Goal: Information Seeking & Learning: Learn about a topic

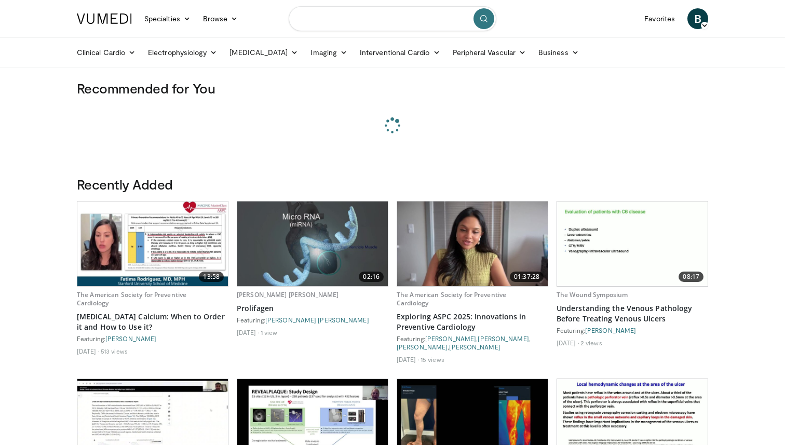
click at [333, 17] on input "Search topics, interventions" at bounding box center [393, 18] width 208 height 25
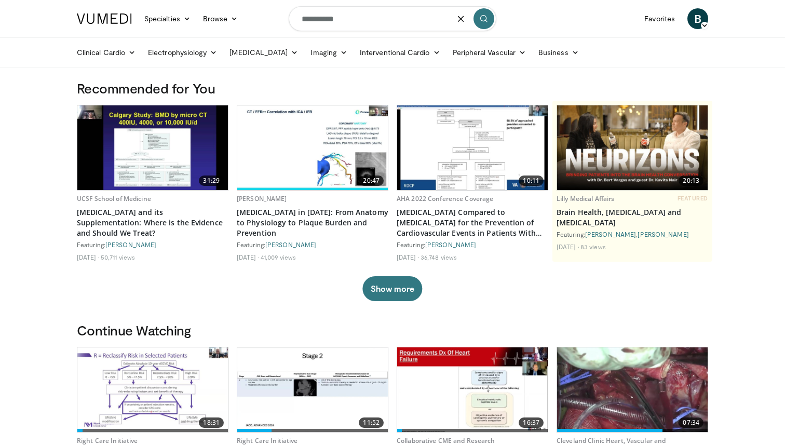
type input "**********"
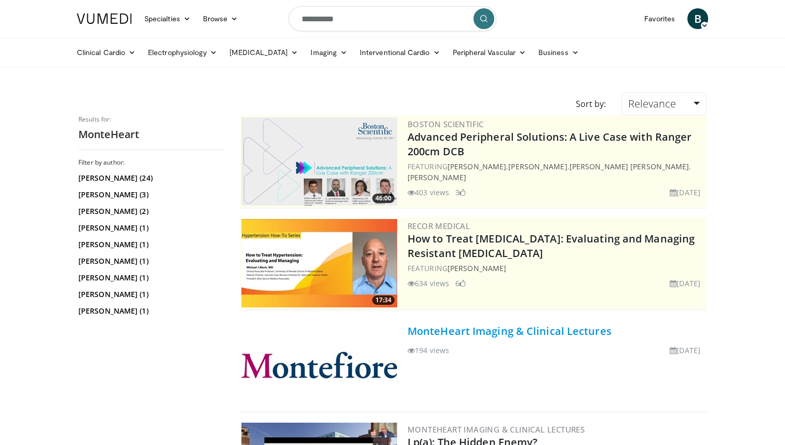
click at [469, 332] on link "MonteHeart Imaging & Clinical Lectures" at bounding box center [510, 331] width 204 height 14
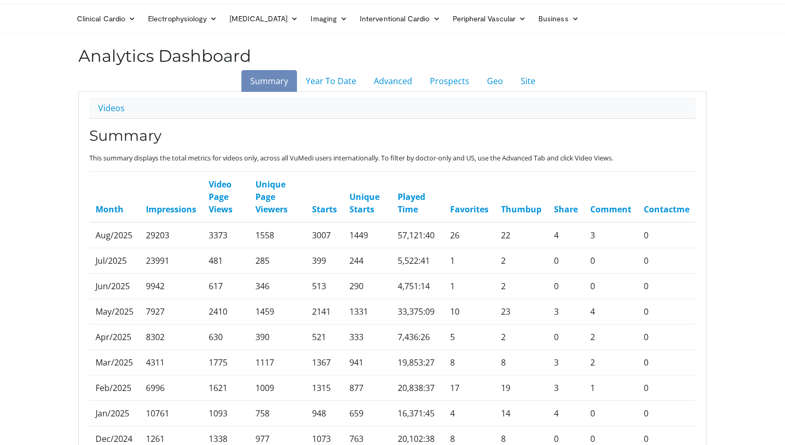
scroll to position [29, 0]
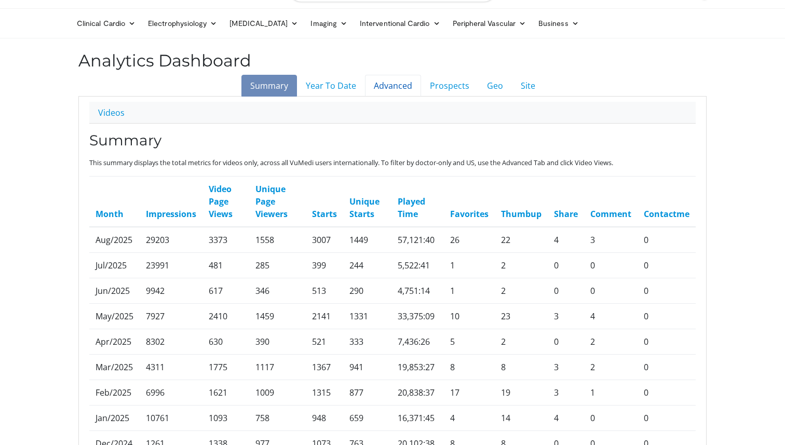
click at [394, 90] on link "Advanced" at bounding box center [393, 86] width 56 height 22
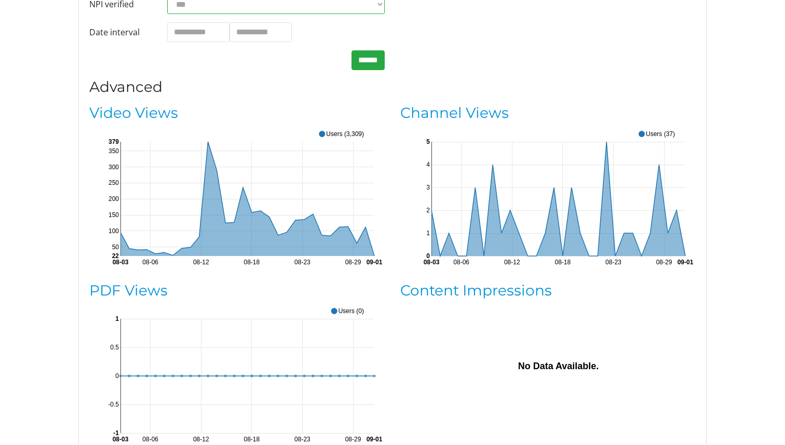
scroll to position [225, 0]
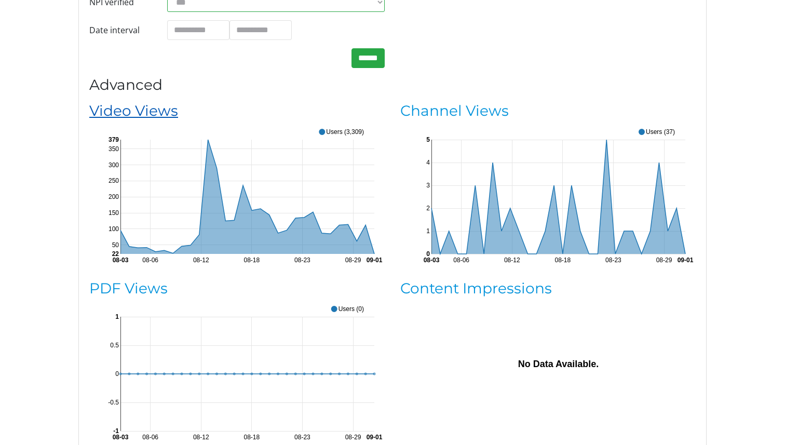
click at [162, 114] on link "Video Views" at bounding box center [133, 111] width 89 height 18
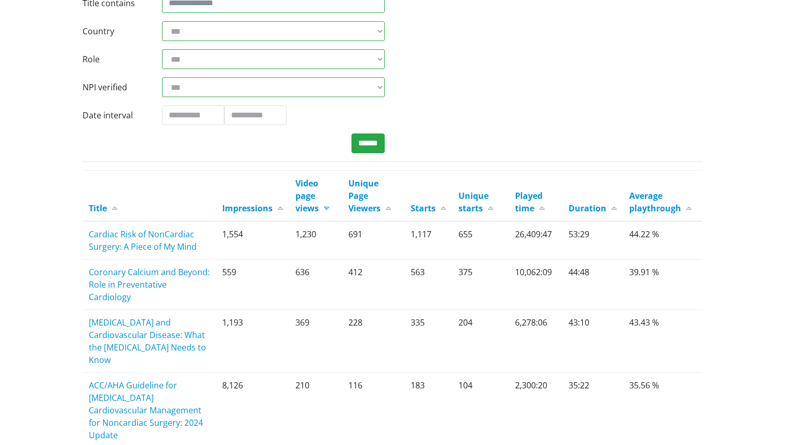
scroll to position [151, 0]
click at [279, 210] on link "Impressions" at bounding box center [252, 207] width 61 height 11
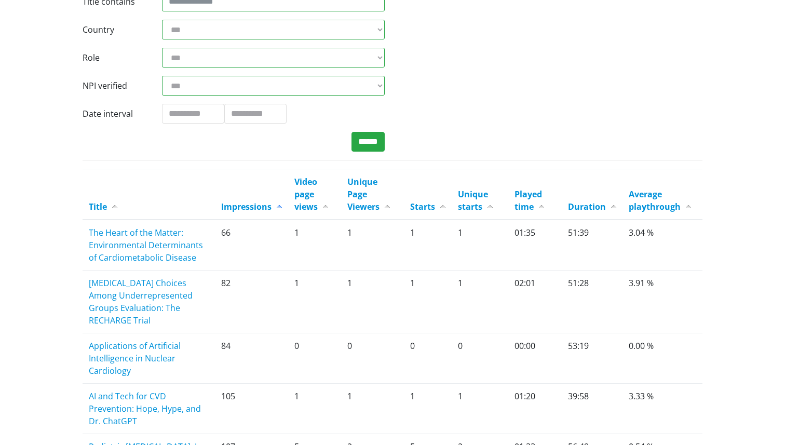
scroll to position [158, 0]
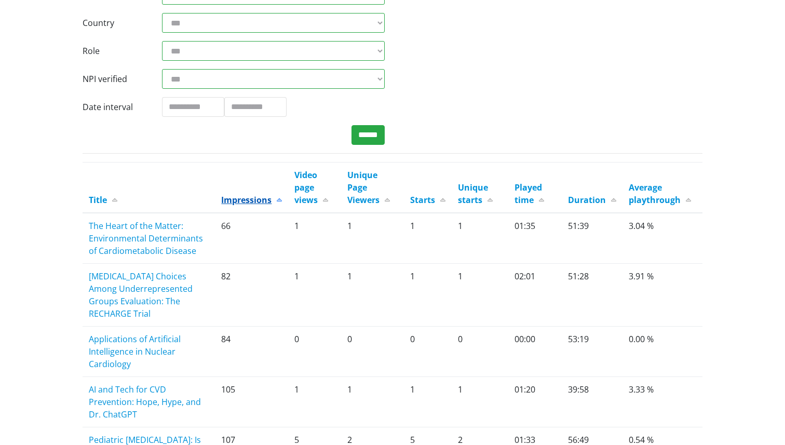
click at [279, 197] on link "Impressions" at bounding box center [251, 199] width 61 height 11
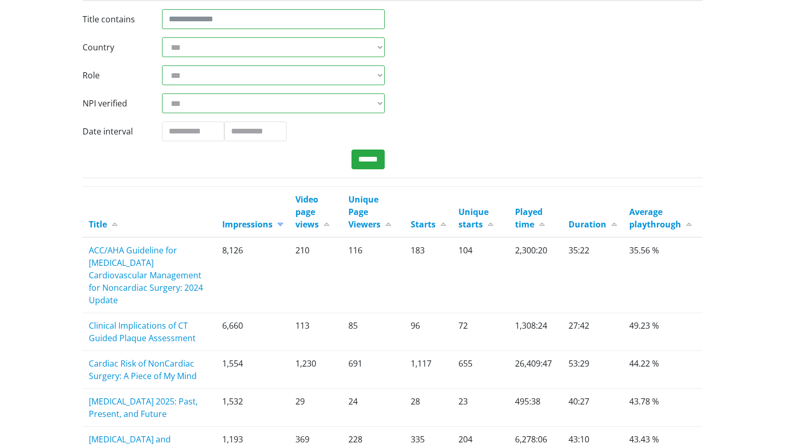
scroll to position [163, 0]
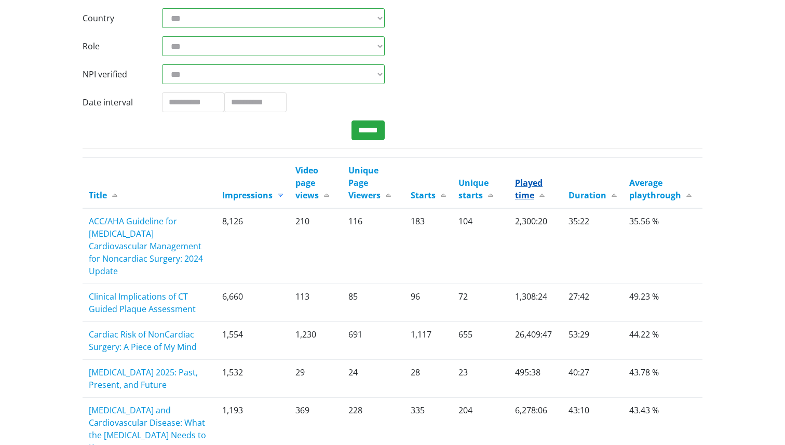
click at [542, 194] on link "Played time" at bounding box center [530, 189] width 30 height 24
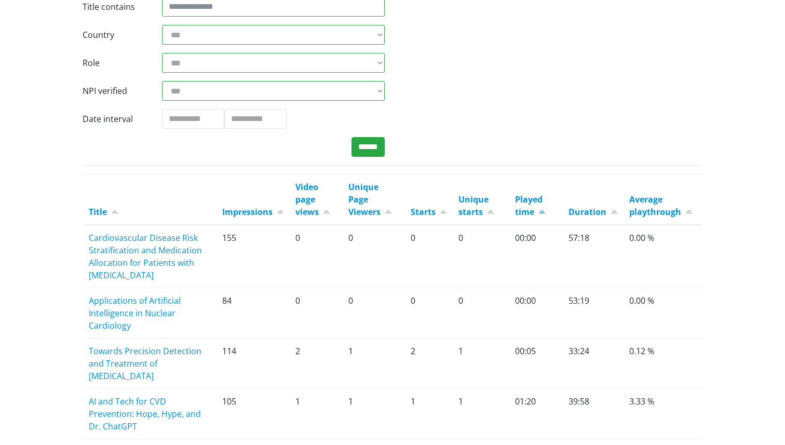
scroll to position [147, 0]
click at [543, 212] on link "Played time" at bounding box center [530, 205] width 30 height 24
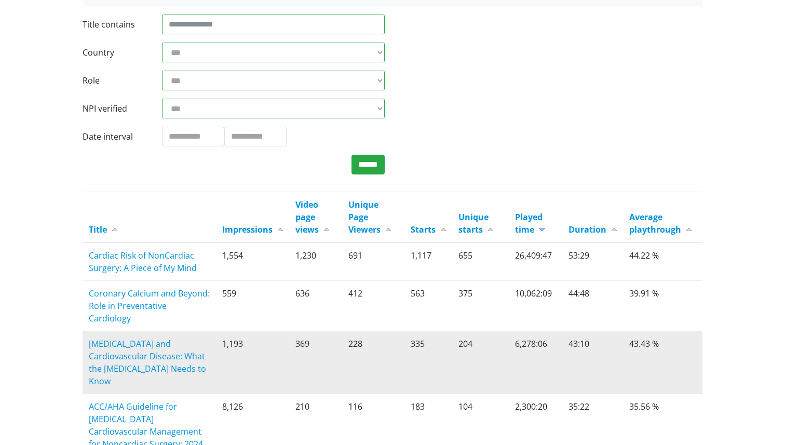
scroll to position [115, 0]
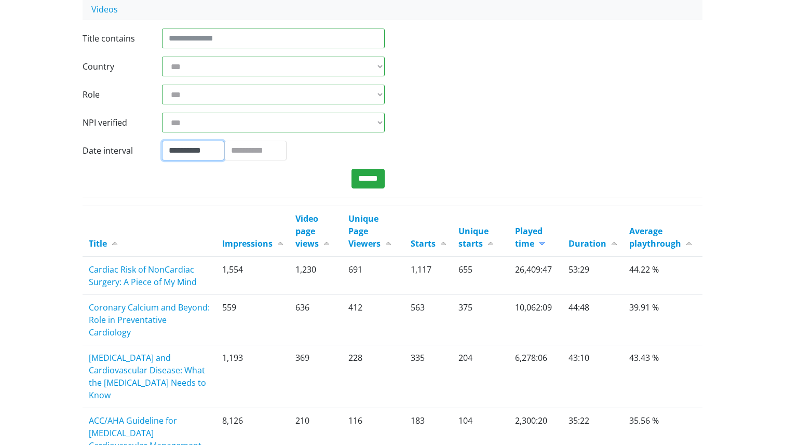
click at [192, 156] on input "**********" at bounding box center [193, 151] width 62 height 20
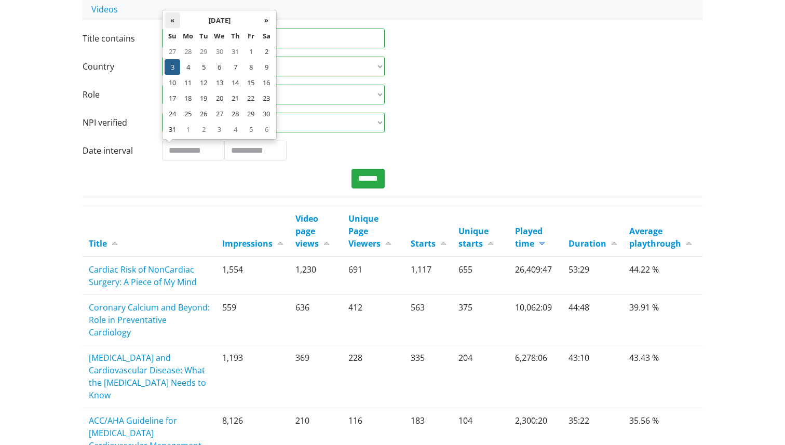
click at [173, 18] on th "«" at bounding box center [173, 20] width 16 height 16
click at [230, 82] on td "17" at bounding box center [235, 83] width 16 height 16
type input "**********"
click at [366, 180] on input "******" at bounding box center [367, 179] width 33 height 20
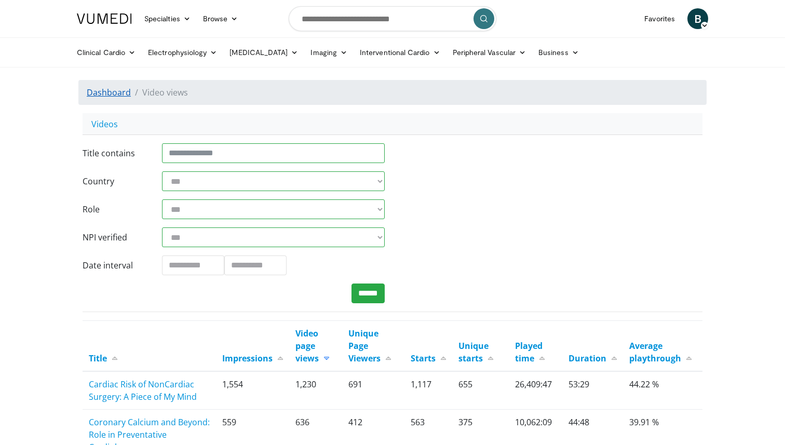
click at [104, 93] on link "Dashboard" at bounding box center [109, 92] width 44 height 11
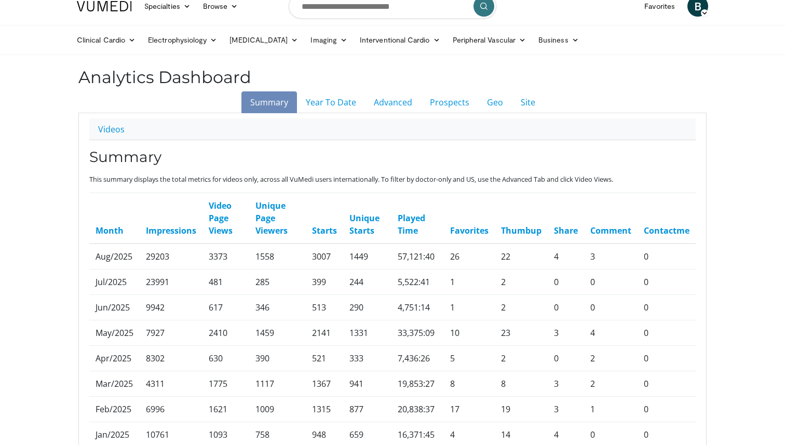
scroll to position [8, 0]
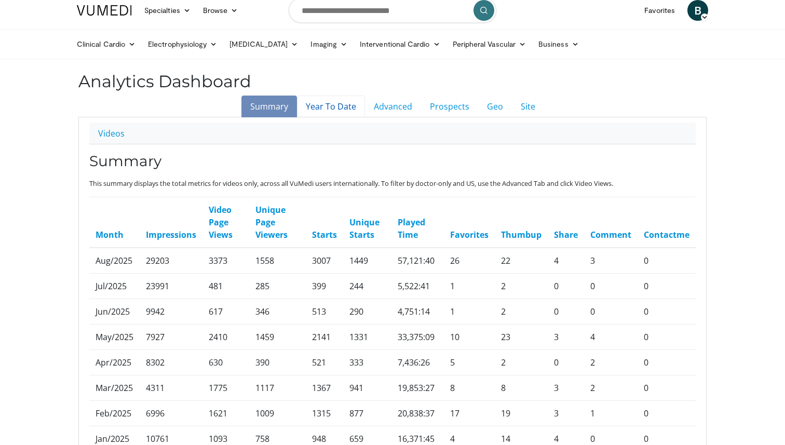
click at [327, 106] on link "Year To Date" at bounding box center [331, 107] width 68 height 22
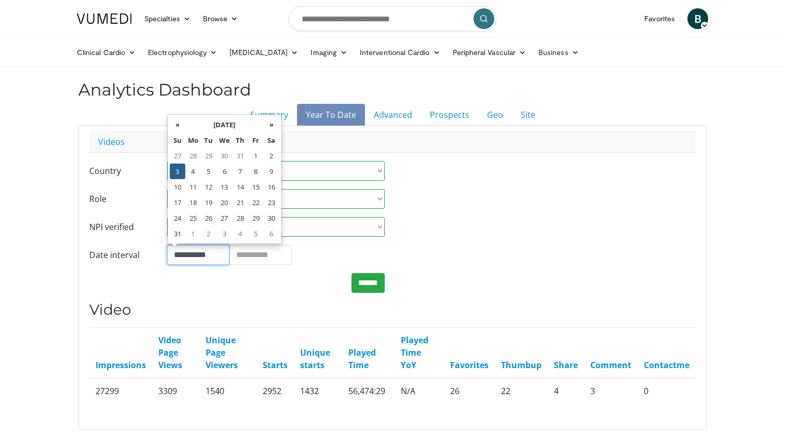
click at [191, 253] on input "**********" at bounding box center [198, 255] width 62 height 20
click at [183, 126] on th "«" at bounding box center [178, 125] width 16 height 16
click at [239, 182] on td "17" at bounding box center [241, 187] width 16 height 16
type input "**********"
click at [365, 280] on input "******" at bounding box center [367, 283] width 33 height 20
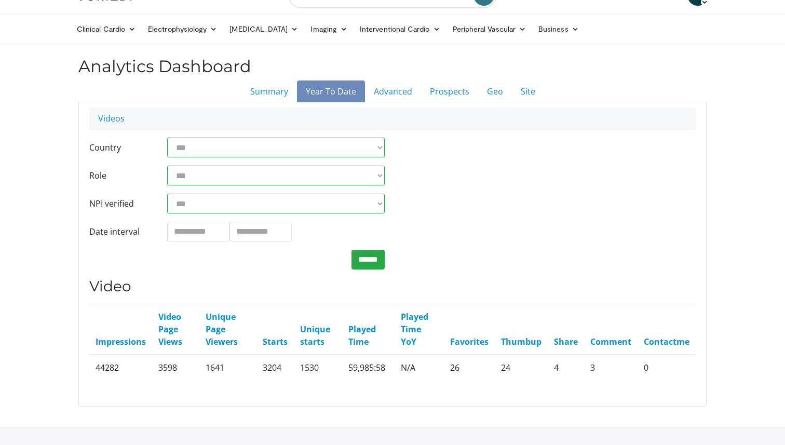
scroll to position [24, 0]
click at [378, 93] on link "Advanced" at bounding box center [393, 91] width 56 height 22
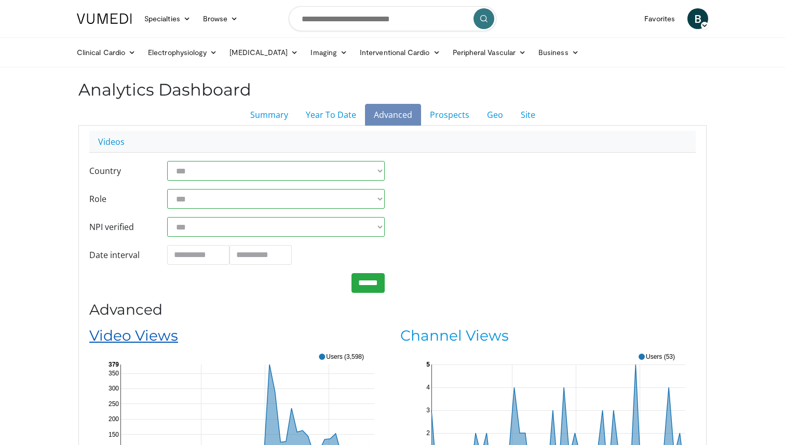
click at [147, 336] on link "Video Views" at bounding box center [133, 336] width 89 height 18
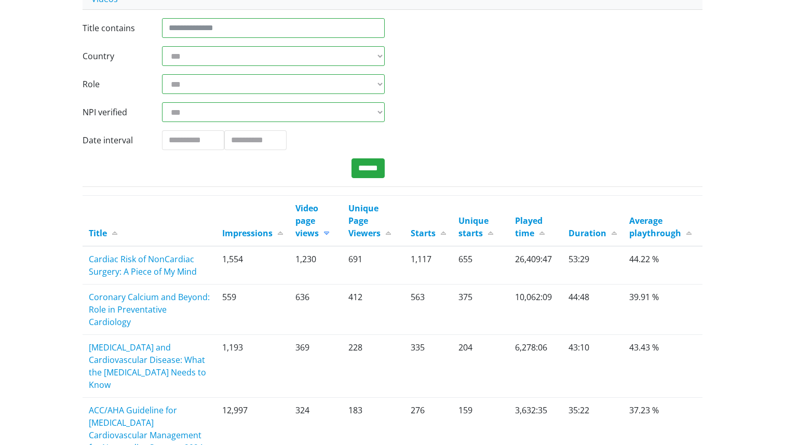
scroll to position [126, 0]
click at [544, 233] on link "Played time" at bounding box center [530, 226] width 30 height 24
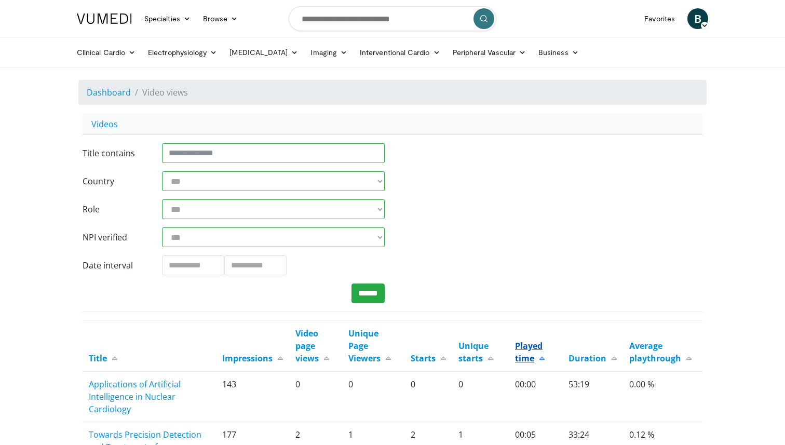
click at [541, 359] on link "Played time" at bounding box center [530, 352] width 30 height 24
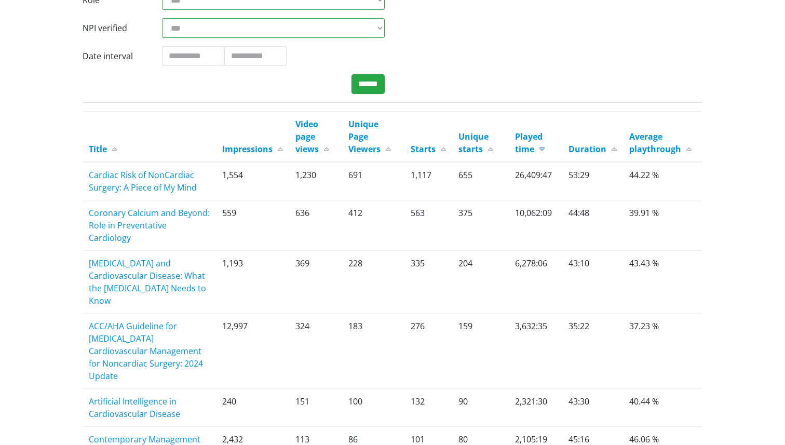
scroll to position [210, 0]
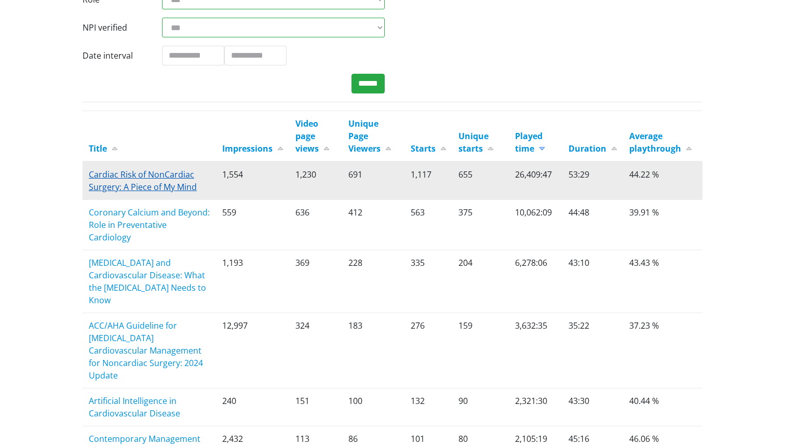
click at [151, 186] on link "Cardiac Risk of NonCardiac Surgery: A Piece of My Mind" at bounding box center [143, 181] width 108 height 24
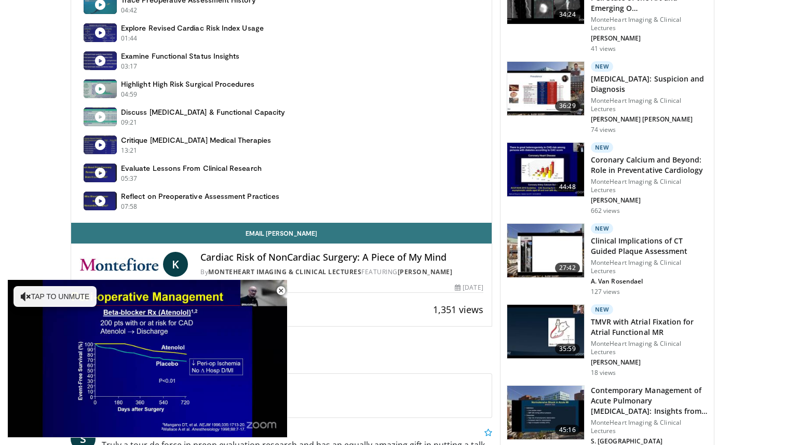
scroll to position [579, 0]
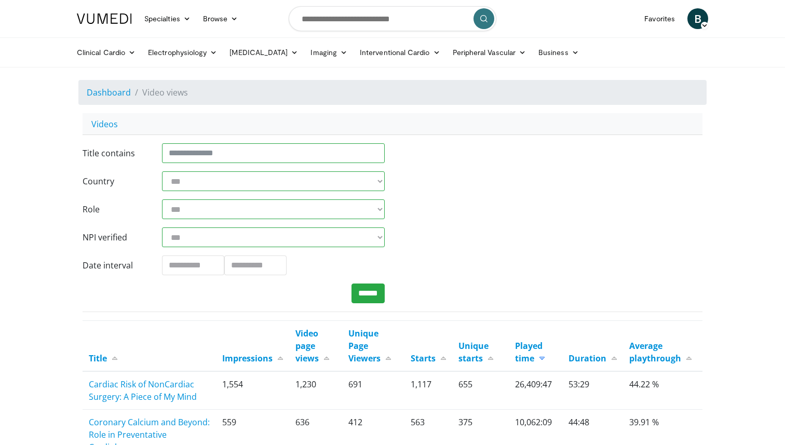
scroll to position [210, 0]
